Goal: Task Accomplishment & Management: Complete application form

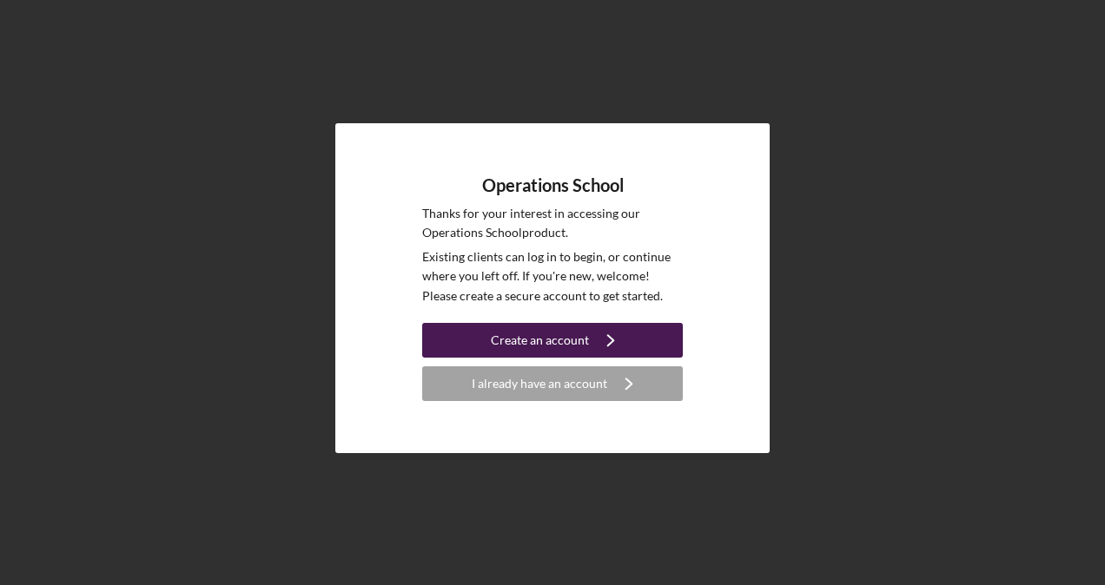
click at [502, 335] on div "Create an account" at bounding box center [540, 340] width 98 height 35
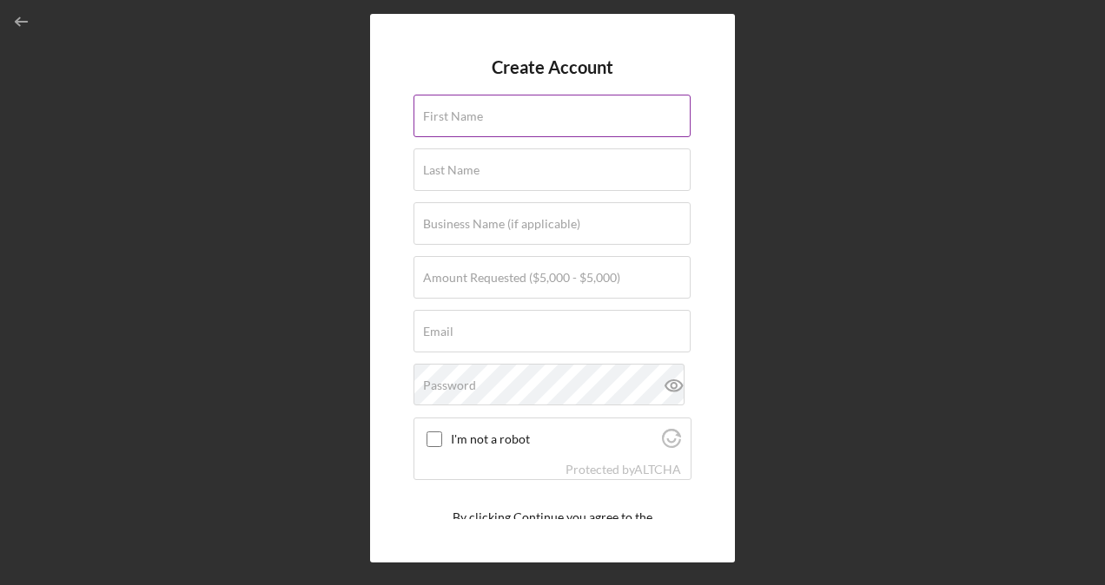
click at [476, 110] on label "First Name" at bounding box center [453, 116] width 60 height 14
click at [476, 110] on input "First Name" at bounding box center [551, 116] width 277 height 42
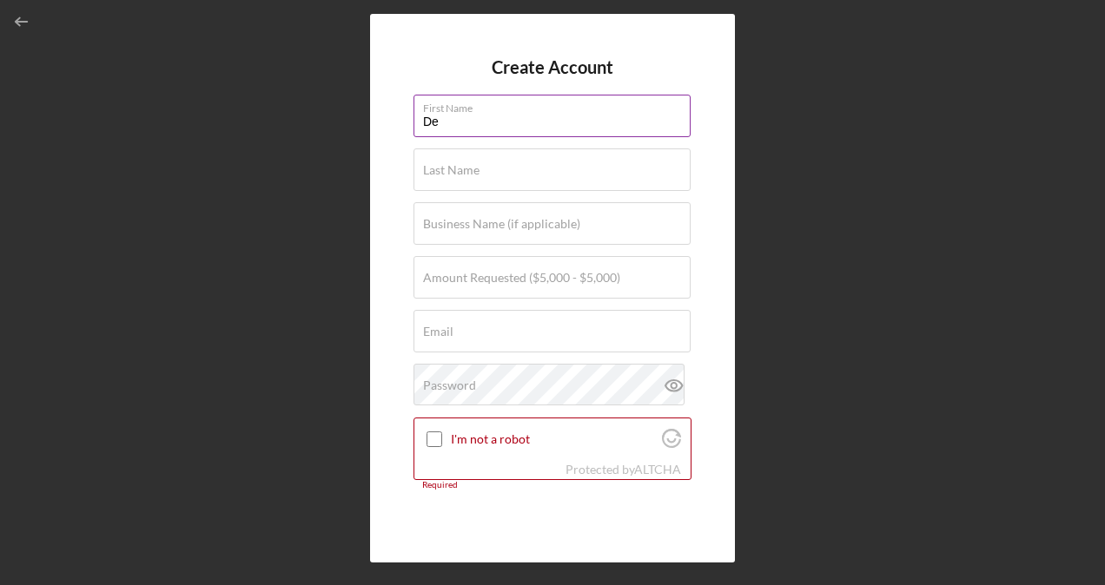
type input "[PERSON_NAME]"
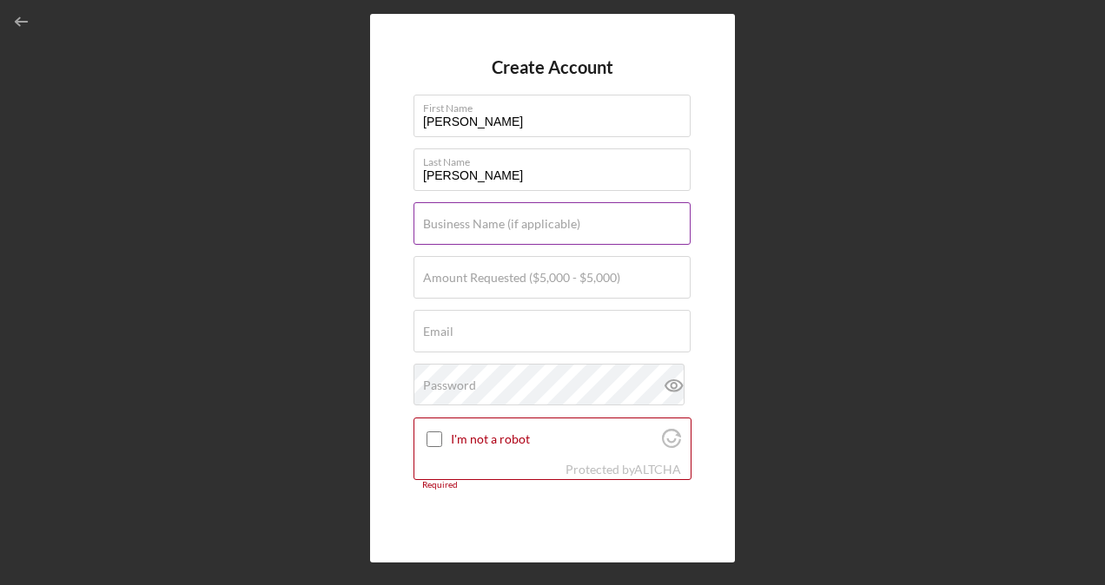
click at [505, 223] on label "Business Name (if applicable)" at bounding box center [501, 224] width 157 height 14
click at [505, 223] on input "Business Name (if applicable)" at bounding box center [551, 223] width 277 height 42
type input "Fresh Rootz Inc"
type input "[EMAIL_ADDRESS][DOMAIN_NAME]"
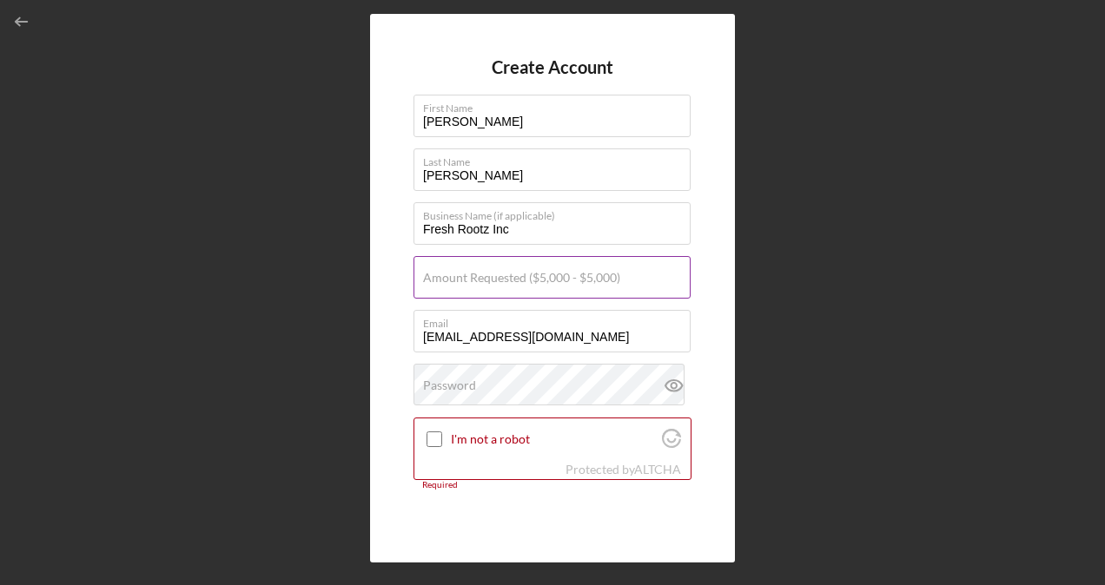
click at [517, 282] on label "Amount Requested ($5,000 - $5,000)" at bounding box center [521, 278] width 197 height 14
click at [517, 282] on input "Amount Requested ($5,000 - $5,000)" at bounding box center [551, 277] width 277 height 42
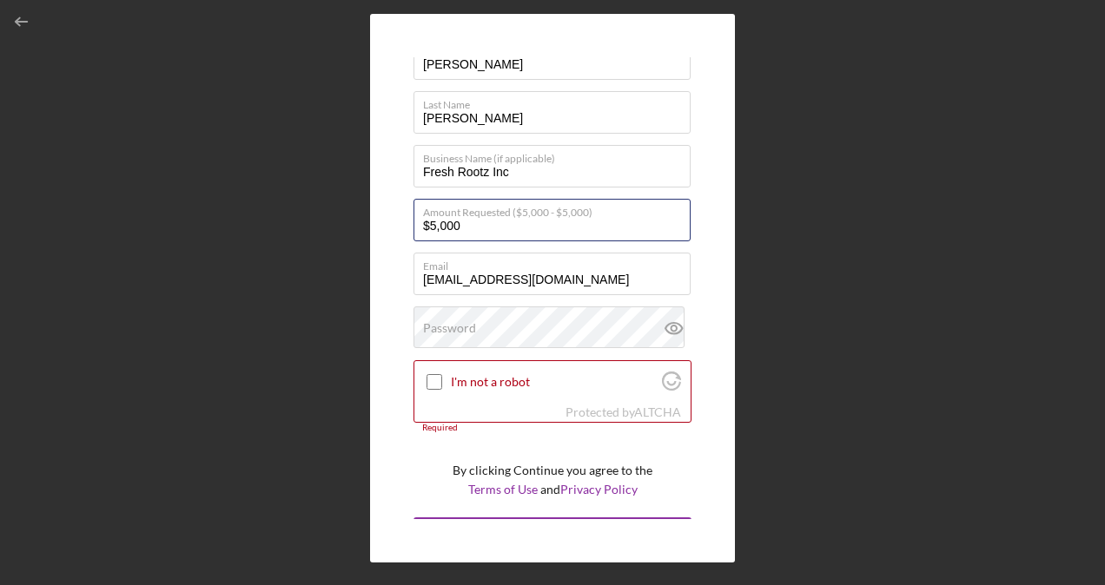
scroll to position [71, 0]
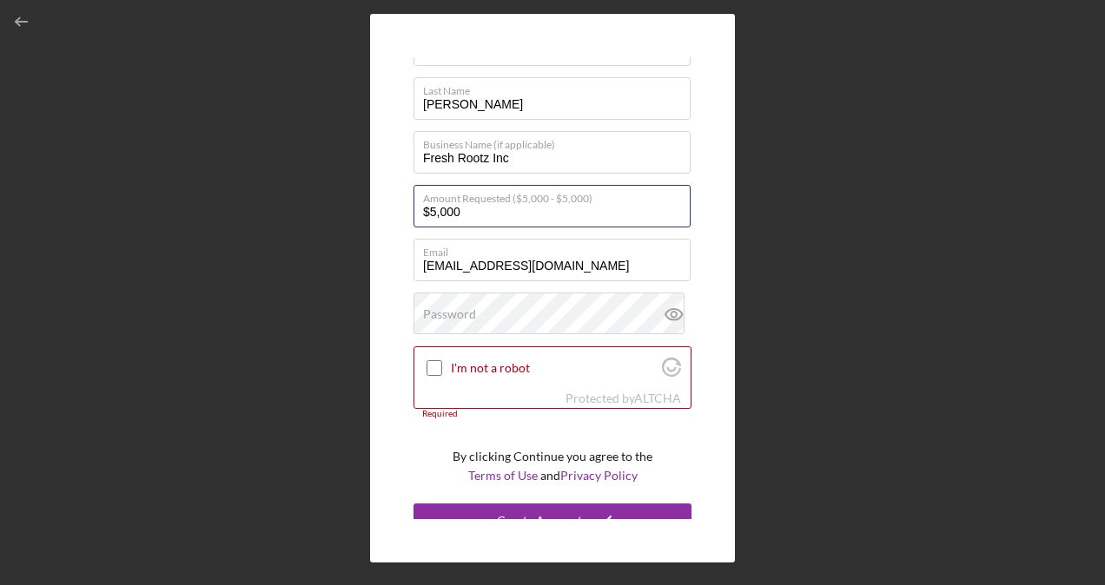
type input "$5,000"
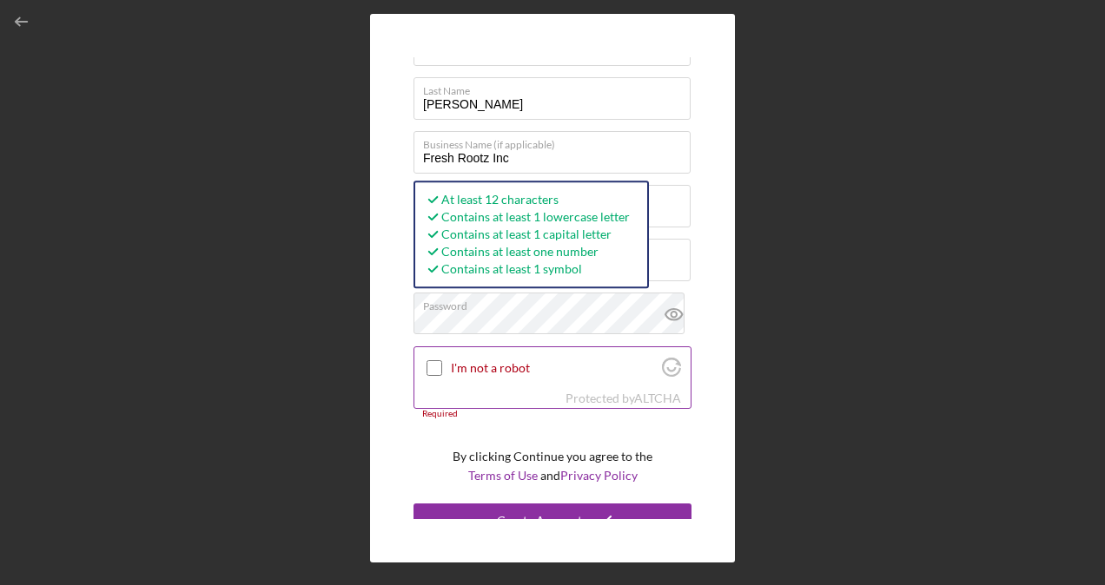
click at [427, 368] on input "I'm not a robot" at bounding box center [434, 368] width 16 height 16
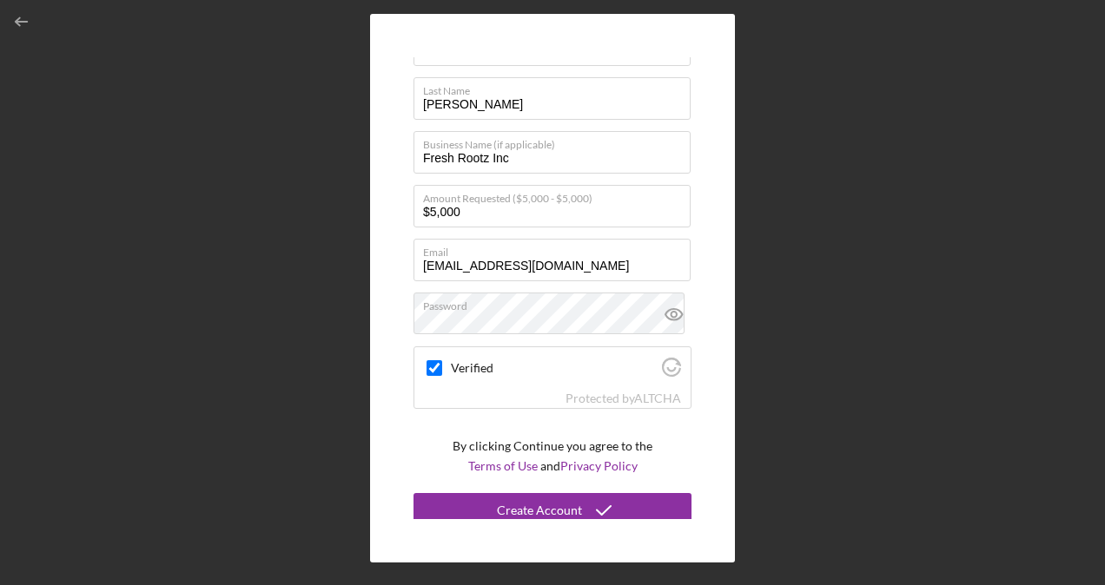
scroll to position [79, 0]
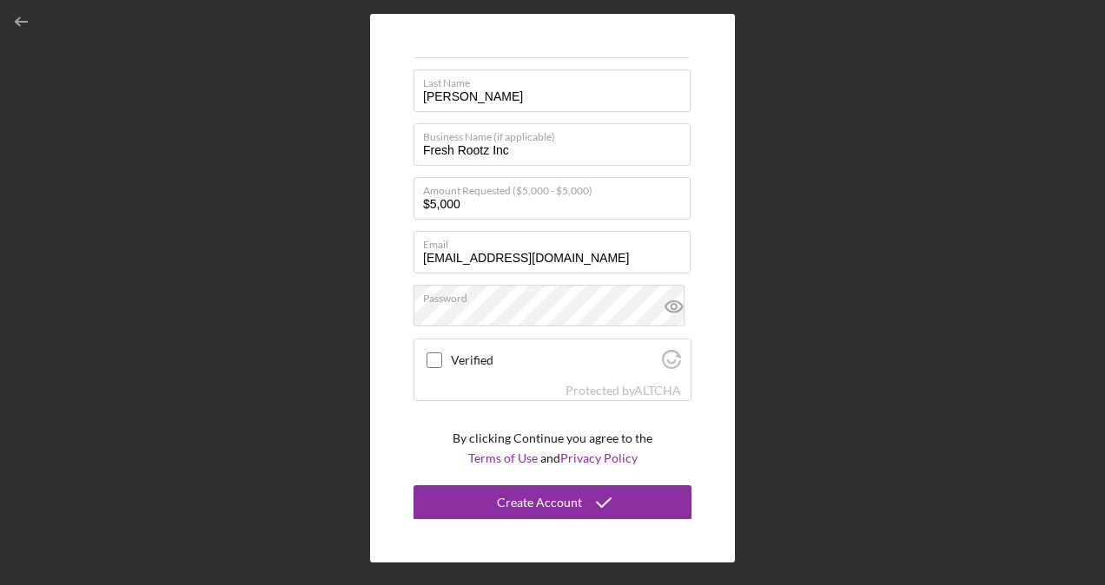
checkbox input "true"
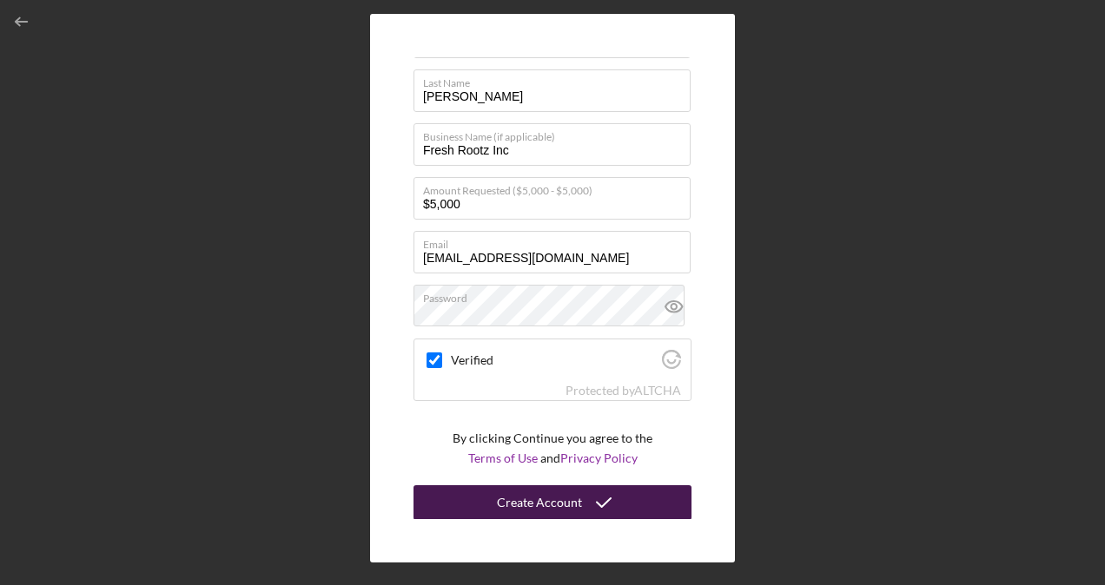
click at [614, 494] on icon "submit" at bounding box center [603, 502] width 43 height 43
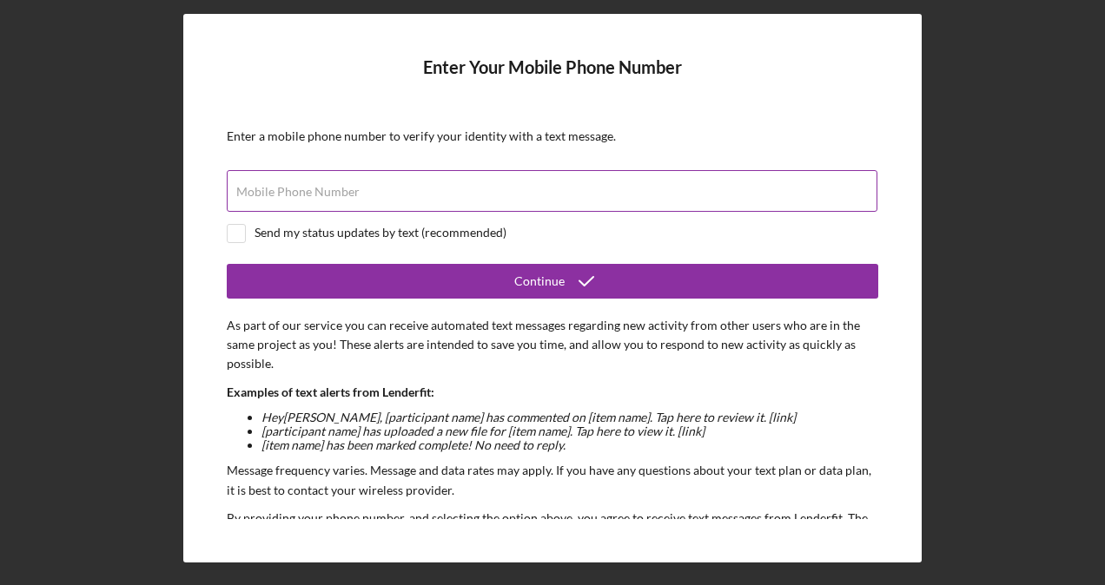
click at [676, 201] on input "Mobile Phone Number" at bounding box center [552, 191] width 650 height 42
type input "[PHONE_NUMBER]"
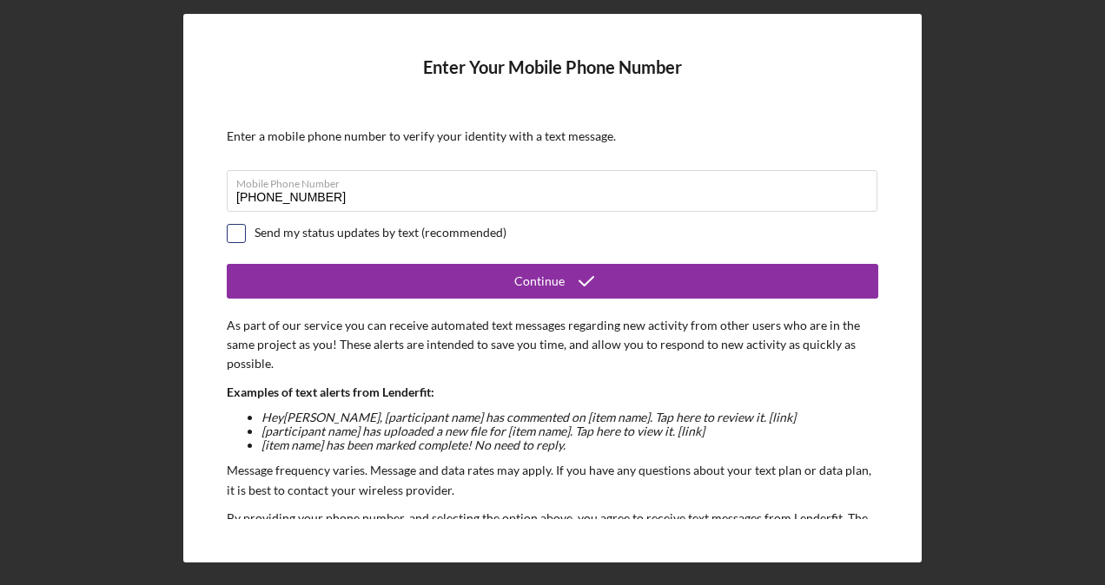
click at [237, 235] on input "checkbox" at bounding box center [236, 233] width 17 height 17
checkbox input "true"
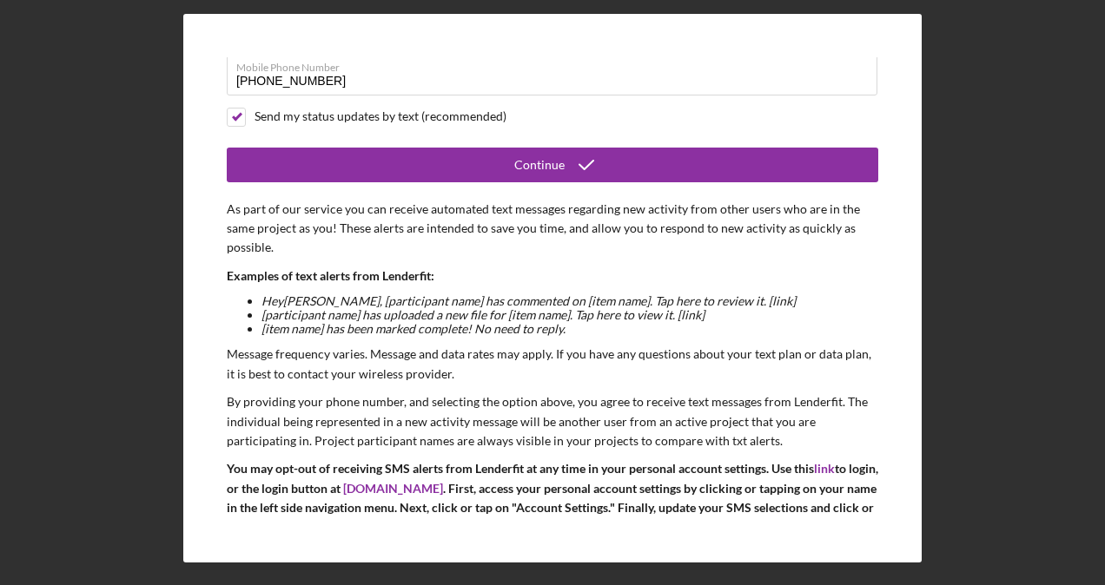
scroll to position [170, 0]
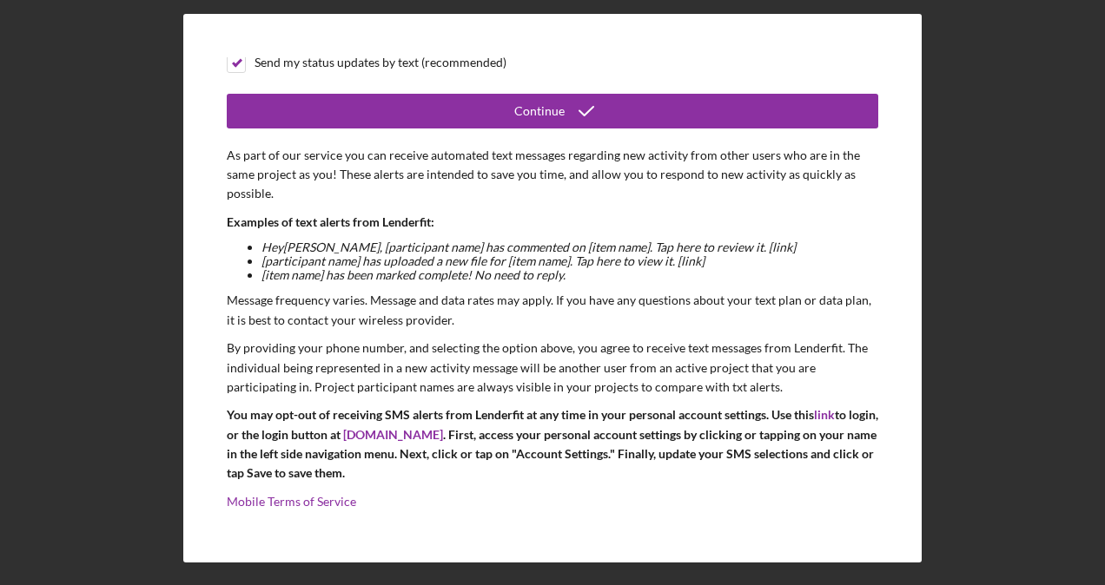
click at [838, 337] on form "Enter Your Mobile Phone Number Enter a mobile phone number to verify your ident…" at bounding box center [552, 287] width 651 height 461
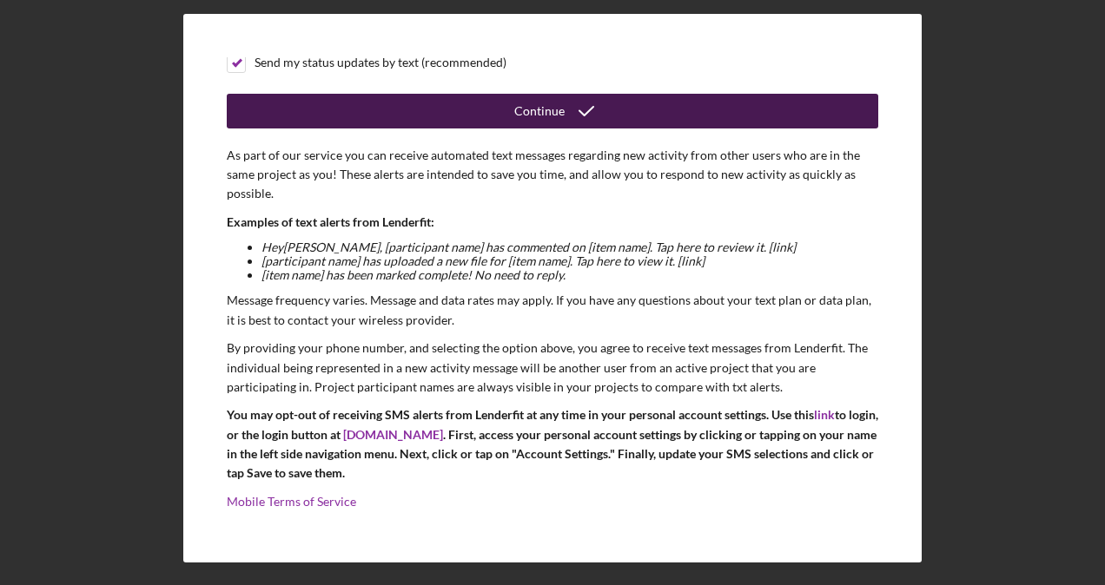
click at [545, 103] on div "Continue" at bounding box center [539, 111] width 50 height 35
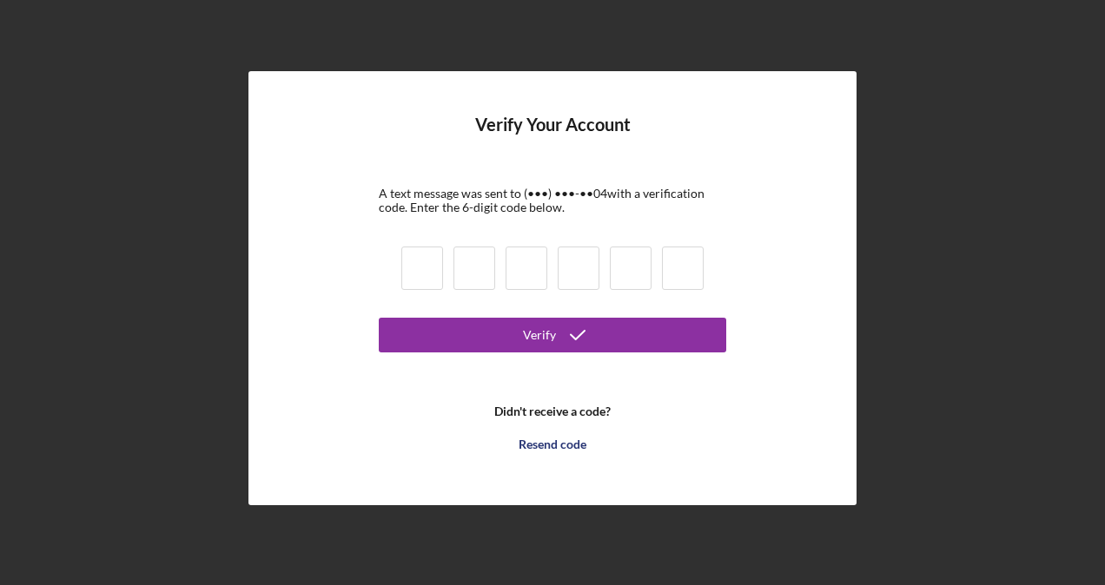
click at [439, 276] on input at bounding box center [422, 268] width 42 height 43
type input "7"
type input "8"
type input "4"
type input "7"
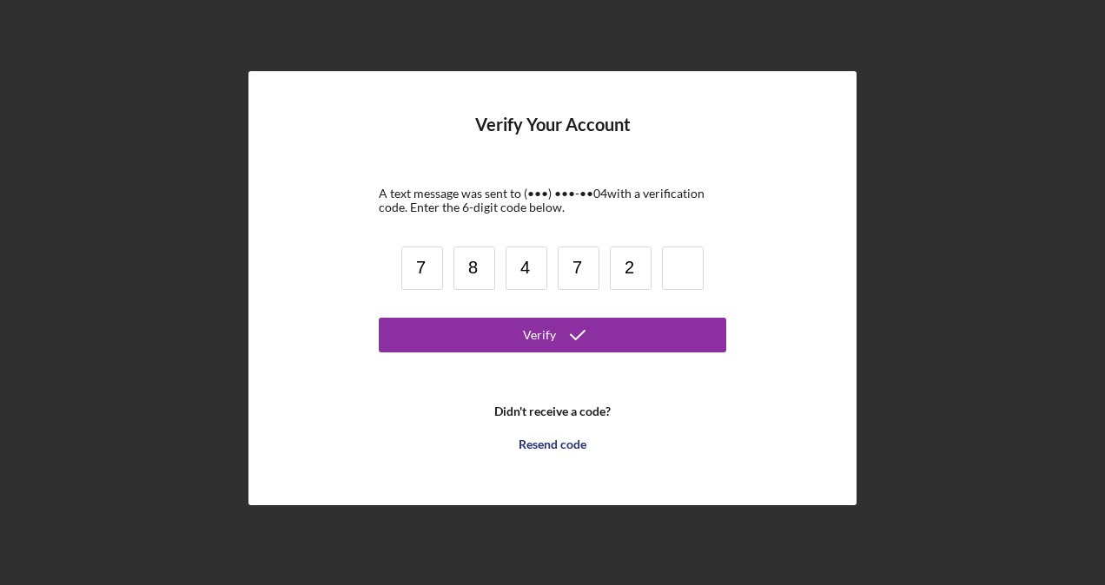
type input "2"
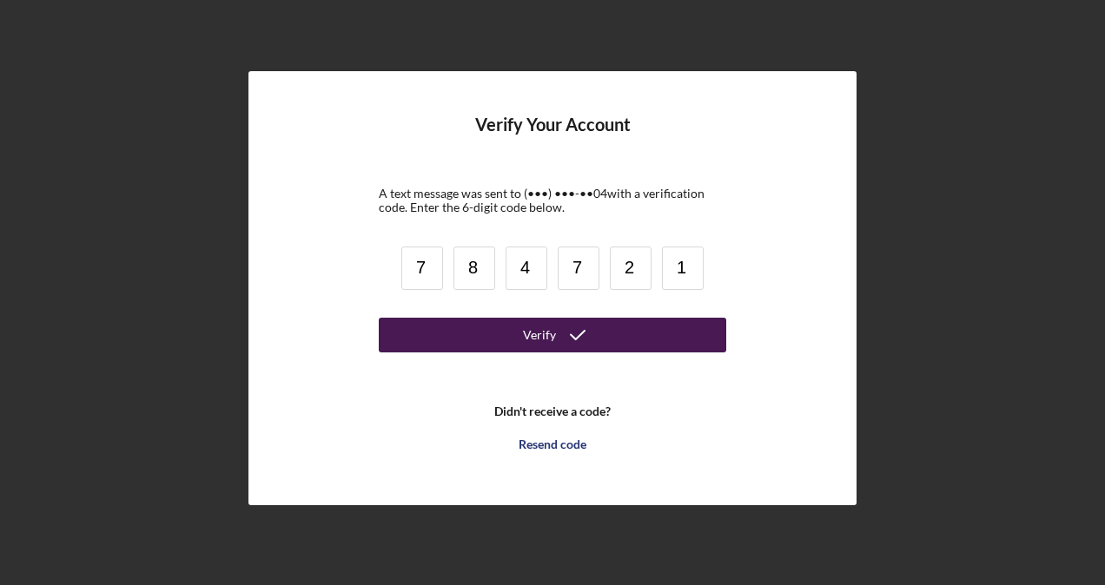
type input "1"
click at [526, 340] on div "Verify" at bounding box center [539, 335] width 33 height 35
